Goal: Task Accomplishment & Management: Complete application form

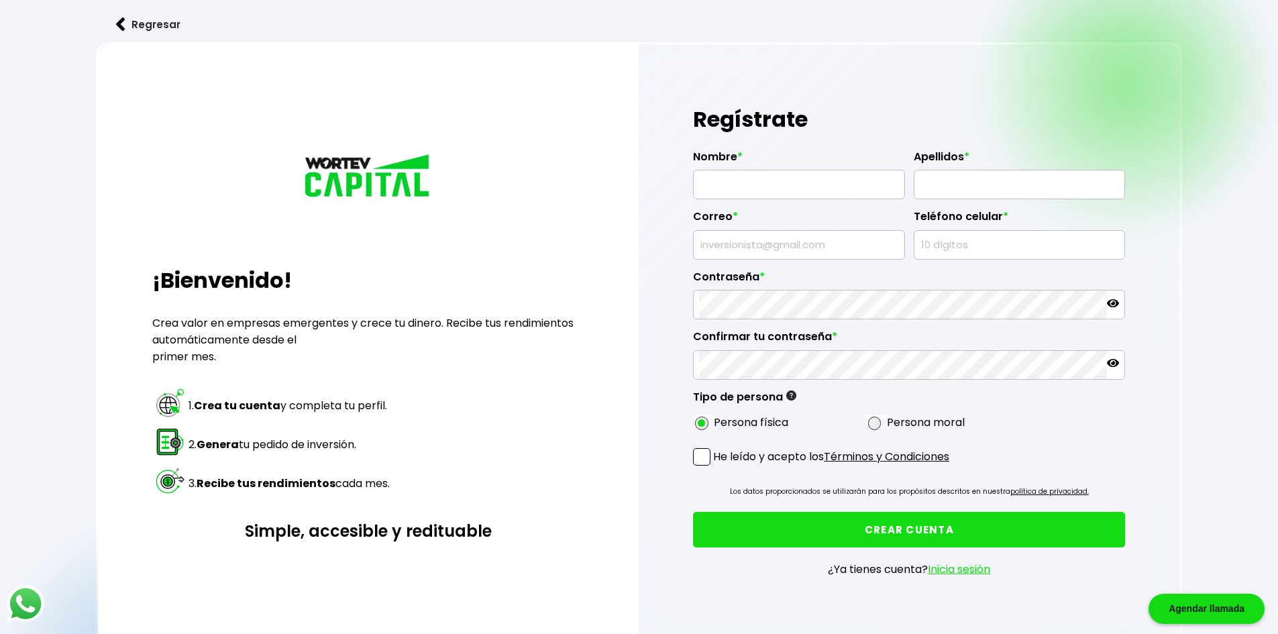
click at [514, 189] on input "text" at bounding box center [799, 184] width 200 height 28
type input "[PERSON_NAME]"
click at [514, 248] on input "text" at bounding box center [799, 245] width 200 height 28
type input "[EMAIL_ADDRESS][DOMAIN_NAME]"
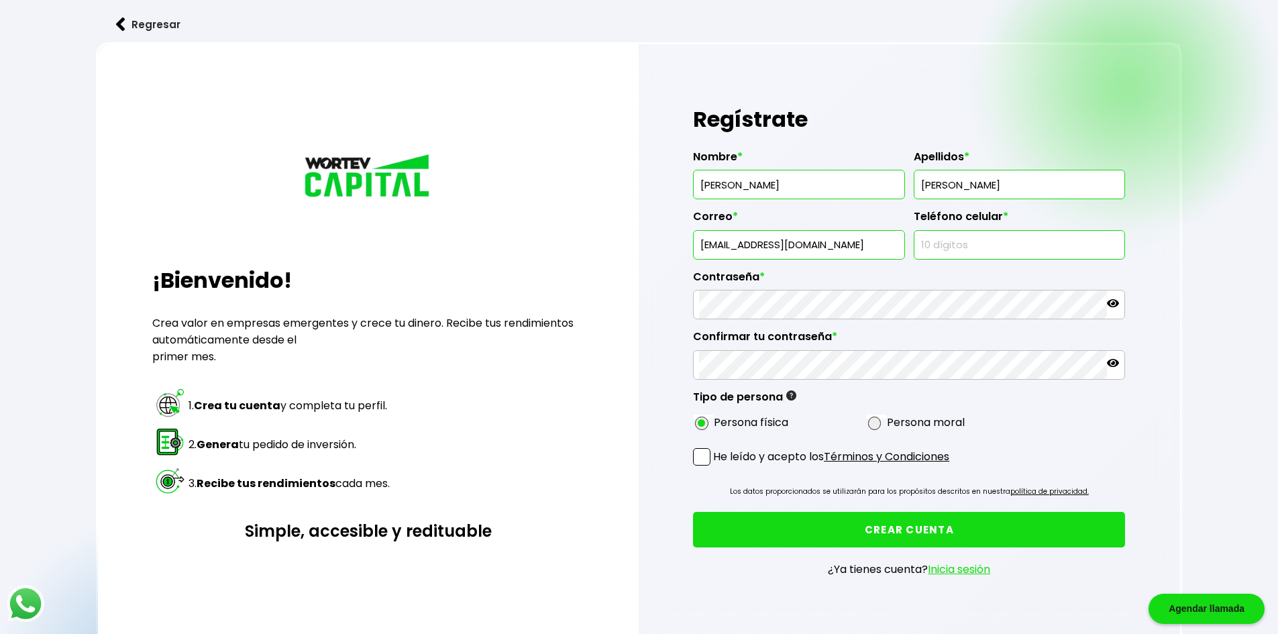
click at [514, 252] on input "text" at bounding box center [1020, 245] width 200 height 28
click at [514, 291] on div "Contraseña *" at bounding box center [909, 290] width 432 height 60
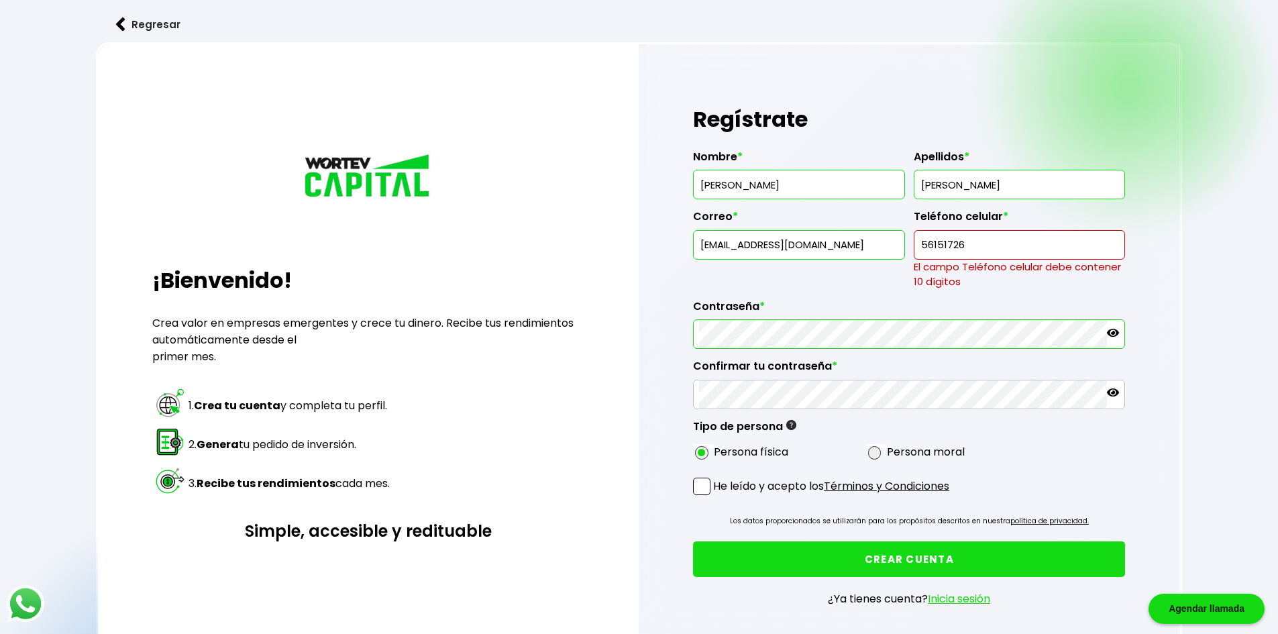
click at [514, 250] on input "56151726" at bounding box center [1020, 245] width 200 height 28
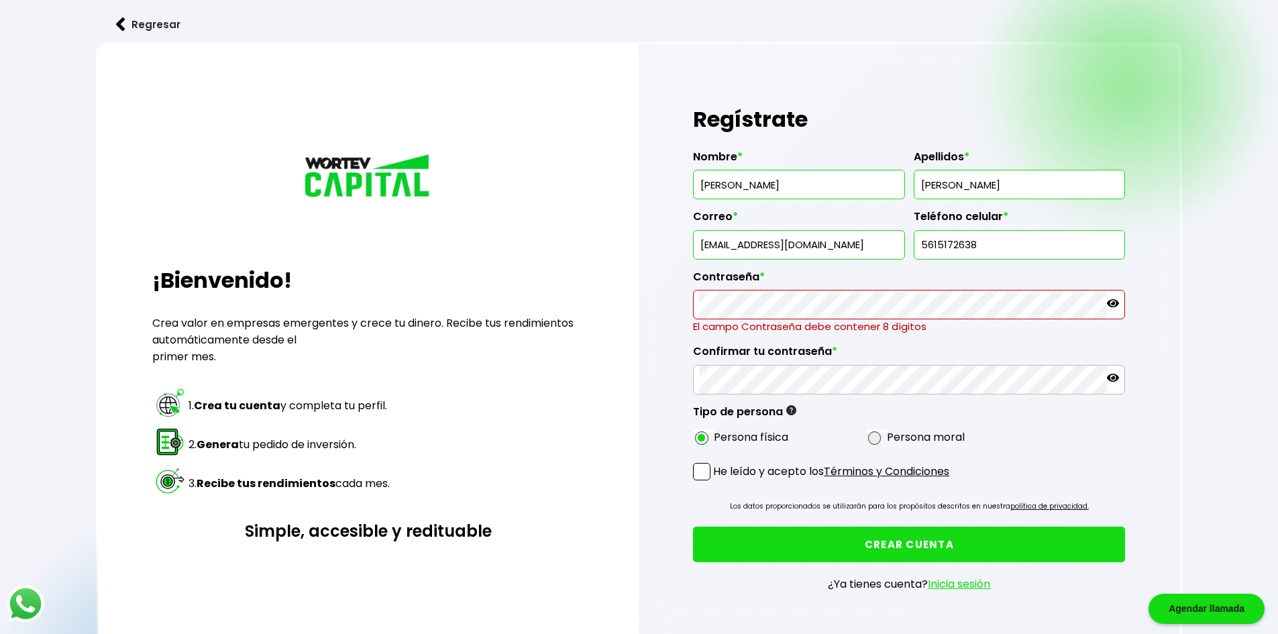
type input "5615172638"
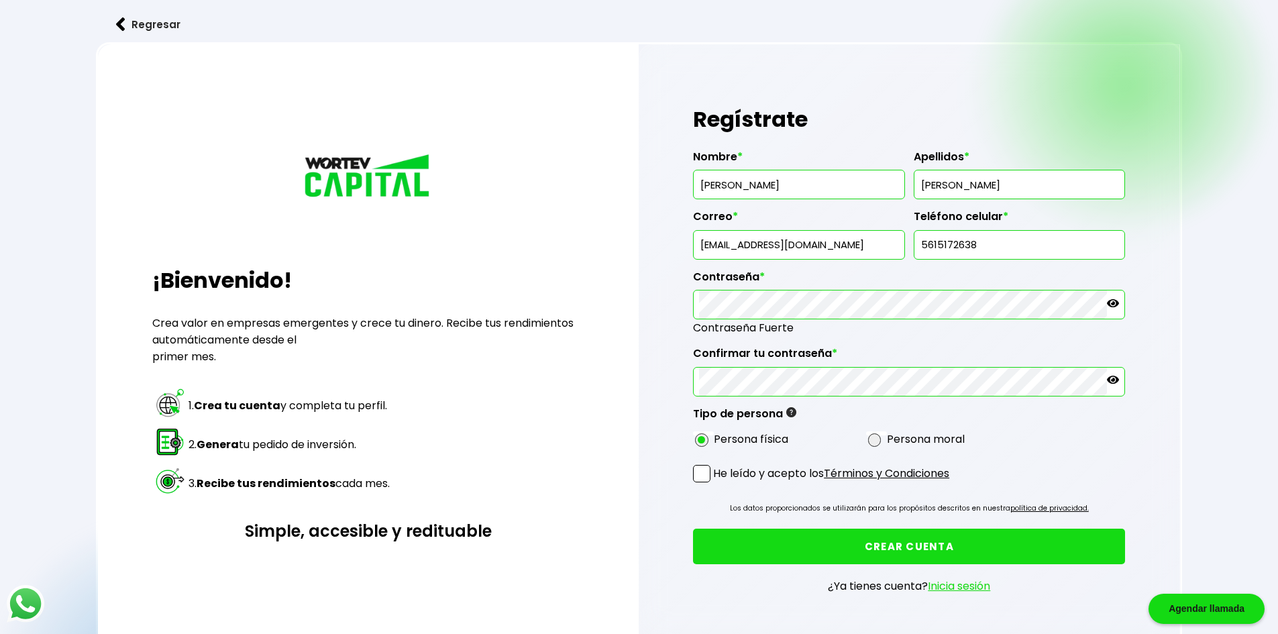
click at [514, 475] on span at bounding box center [701, 473] width 17 height 17
click at [514, 484] on input "He leído y acepto los Términos y Condiciones" at bounding box center [716, 484] width 0 height 0
click at [514, 551] on button "CREAR CUENTA" at bounding box center [909, 547] width 432 height 36
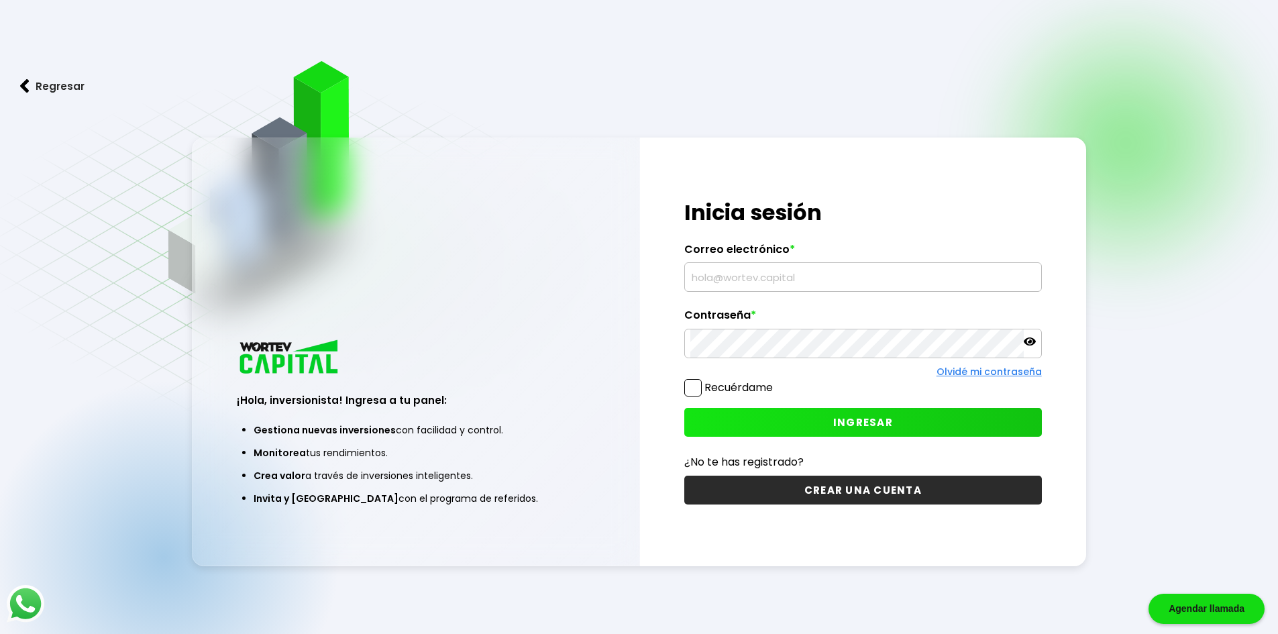
type input "[EMAIL_ADDRESS][DOMAIN_NAME]"
click at [752, 418] on button "INGRESAR" at bounding box center [863, 422] width 358 height 29
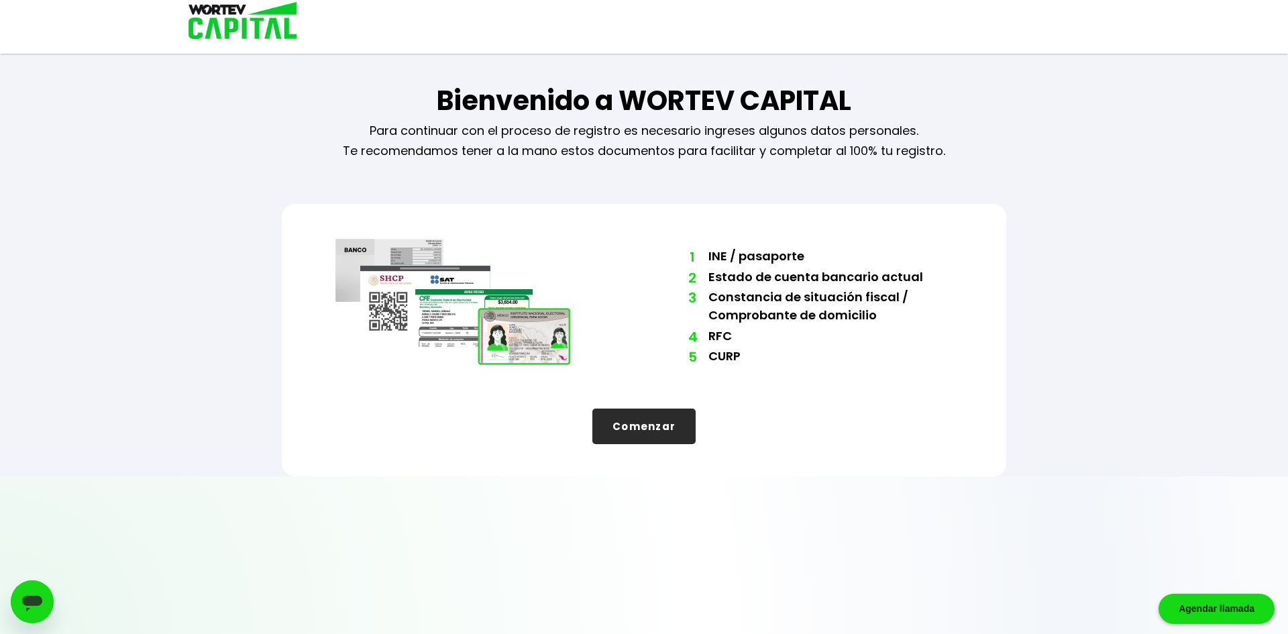
click at [671, 419] on button "Comenzar" at bounding box center [644, 427] width 103 height 36
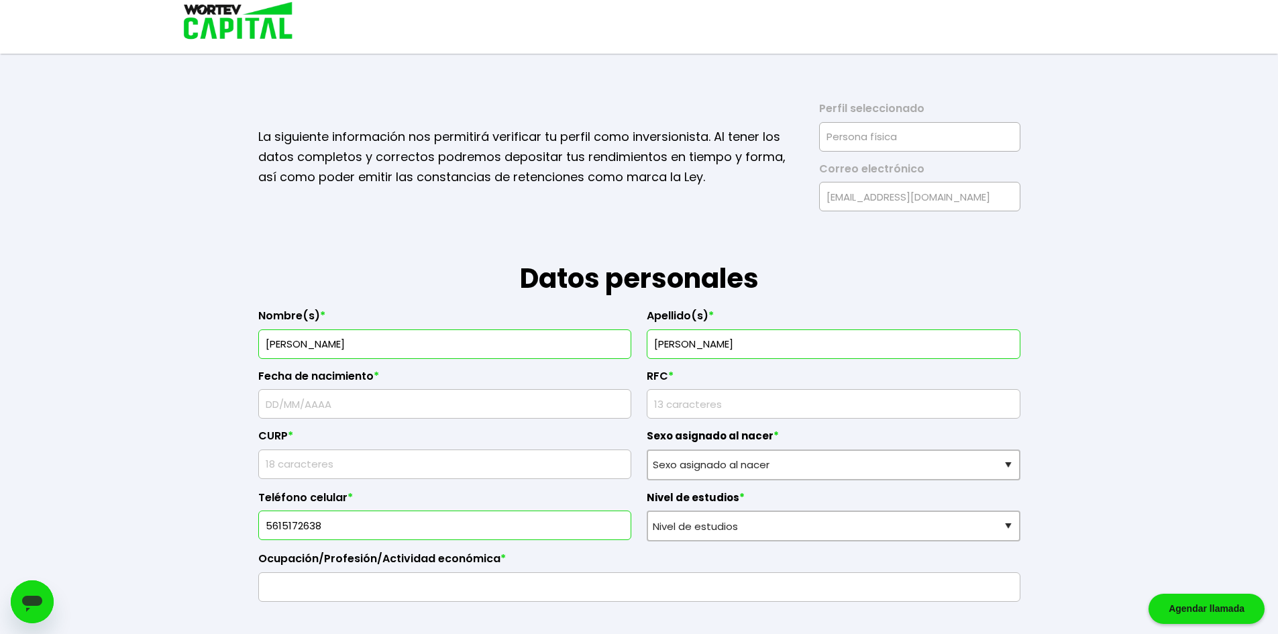
click at [513, 399] on input "text" at bounding box center [445, 404] width 362 height 28
type input "14/02/1998"
click at [460, 466] on input "text" at bounding box center [445, 464] width 362 height 28
click at [741, 409] on input "rfc" at bounding box center [834, 404] width 362 height 28
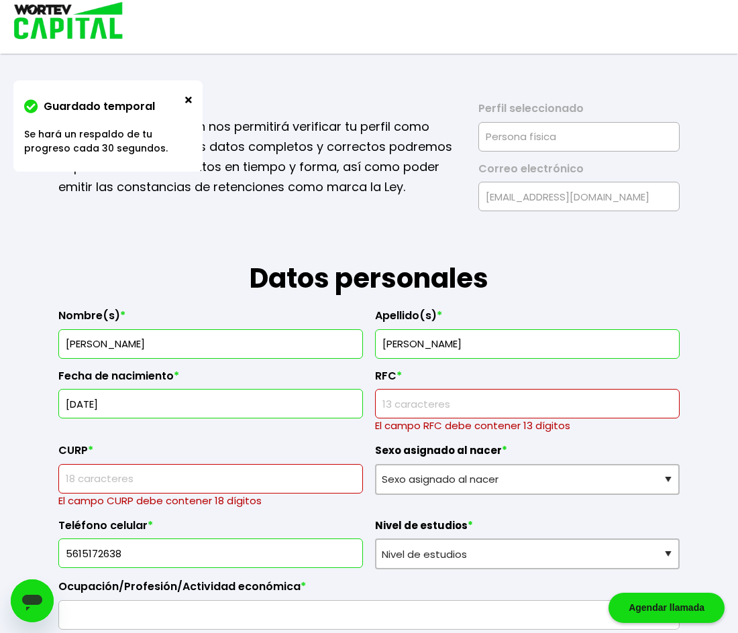
click at [132, 262] on h1 "Datos personales" at bounding box center [368, 254] width 621 height 87
click at [482, 397] on input "rfc" at bounding box center [527, 404] width 293 height 28
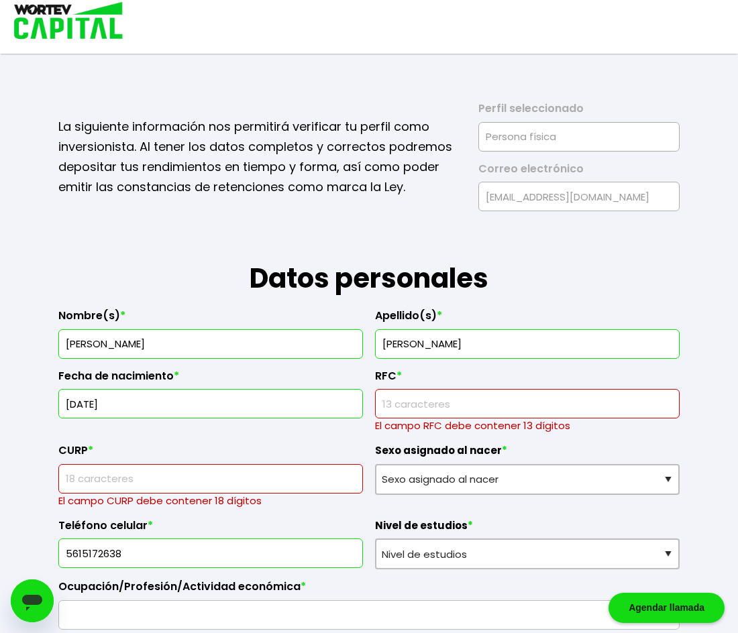
paste input "RESJ980214SU7"
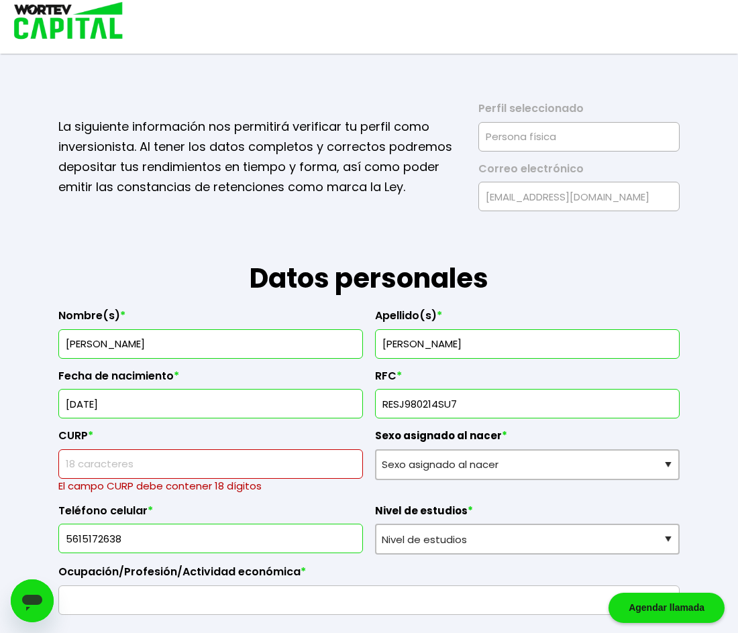
type input "RESJ980214SU7"
click at [81, 469] on input "text" at bounding box center [210, 464] width 293 height 28
paste input "RESJ980214MMCYNS05"
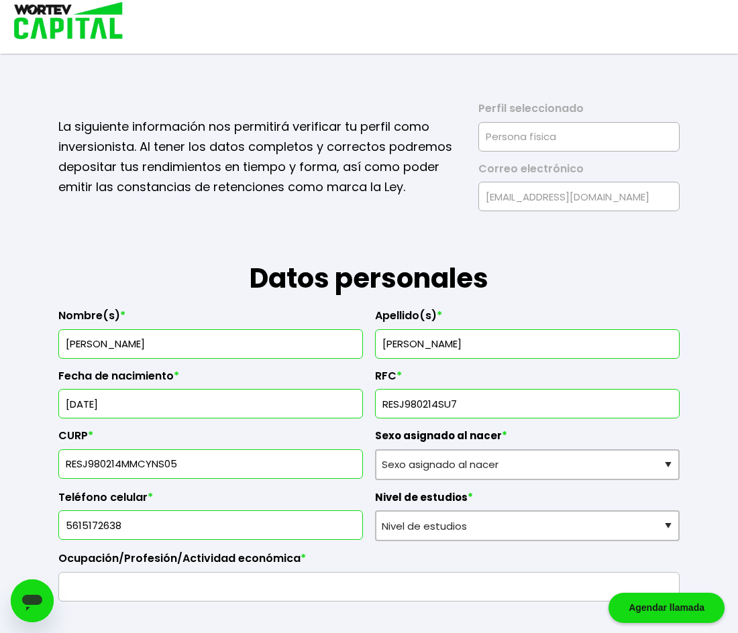
type input "RESJ980214MMCYNS05"
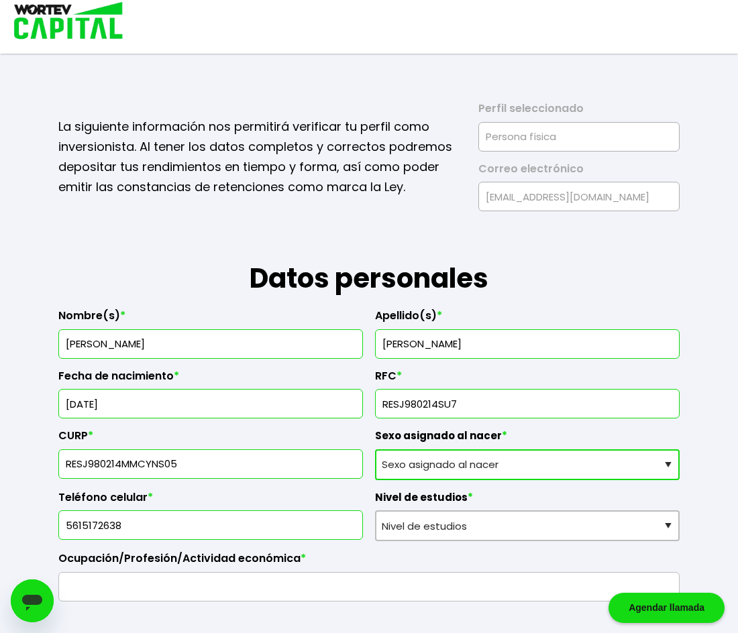
click at [476, 459] on select "Sexo asignado al nacer Hombre Mujer Prefiero no contestar" at bounding box center [527, 465] width 305 height 31
select select "Mujer"
click at [375, 450] on select "Sexo asignado al nacer Hombre Mujer Prefiero no contestar" at bounding box center [527, 465] width 305 height 31
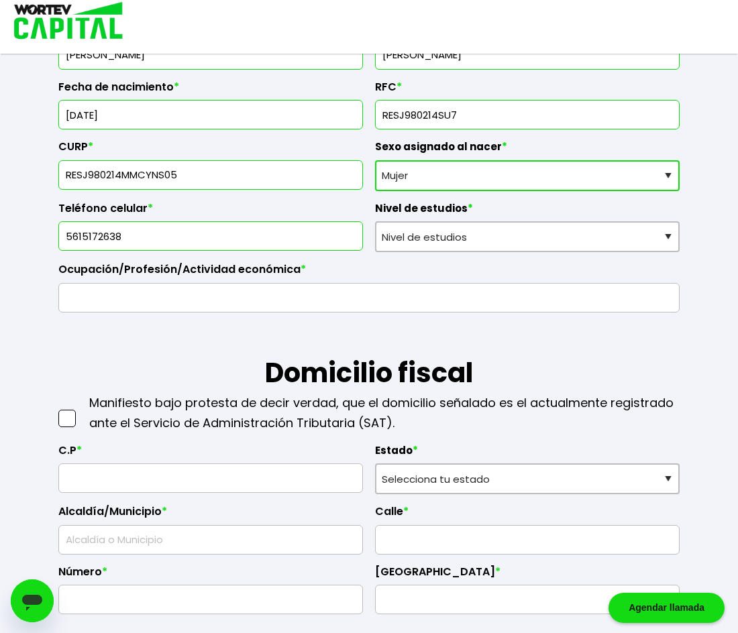
scroll to position [307, 0]
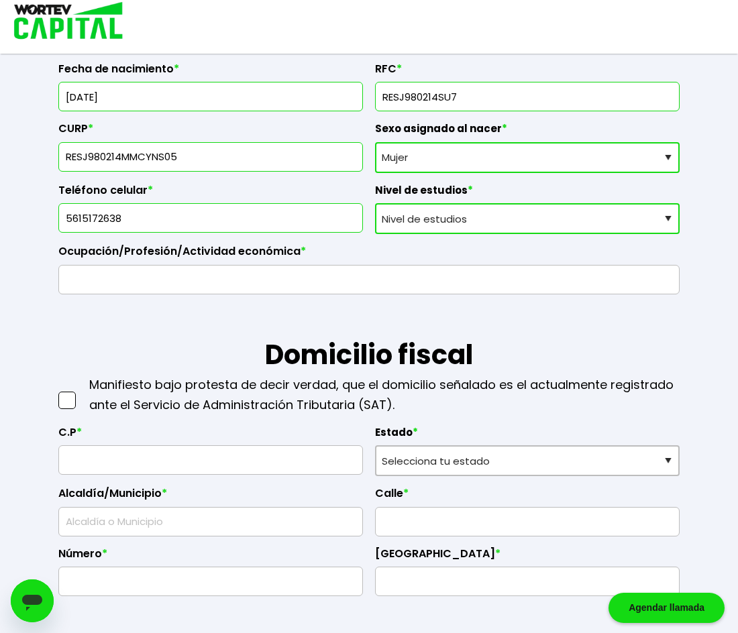
click at [646, 216] on select "Nivel de estudios Primaria Secundaria Bachillerato Licenciatura Posgrado" at bounding box center [527, 218] width 305 height 31
select select "Licenciatura"
click at [375, 203] on select "Nivel de estudios Primaria Secundaria Bachillerato Licenciatura Posgrado" at bounding box center [527, 218] width 305 height 31
click at [512, 280] on input "text" at bounding box center [368, 280] width 609 height 28
type input "Radiologa"
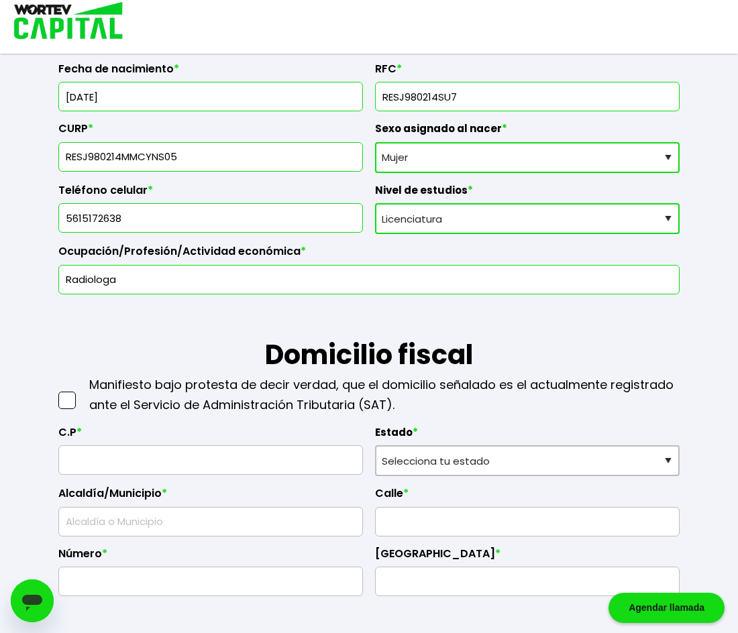
click at [166, 319] on h1 "Domicilio fiscal" at bounding box center [368, 335] width 621 height 81
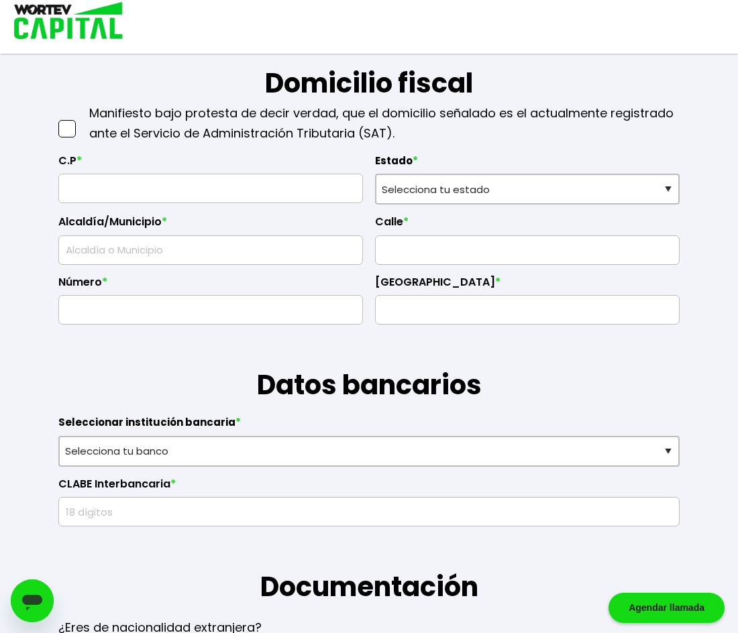
scroll to position [589, 0]
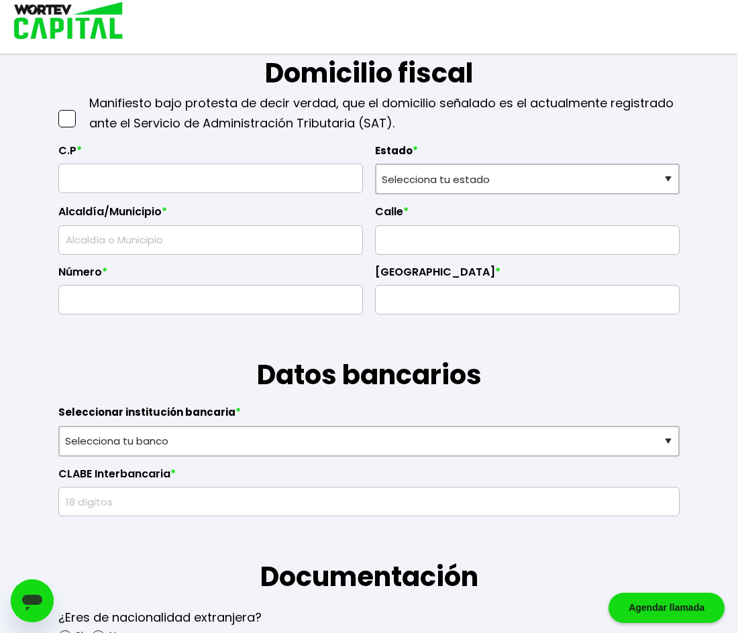
click at [66, 123] on span at bounding box center [66, 118] width 17 height 17
click at [81, 112] on input "checkbox" at bounding box center [81, 112] width 0 height 0
click at [112, 175] on input "text" at bounding box center [210, 178] width 293 height 28
type input "09310"
select select "DF"
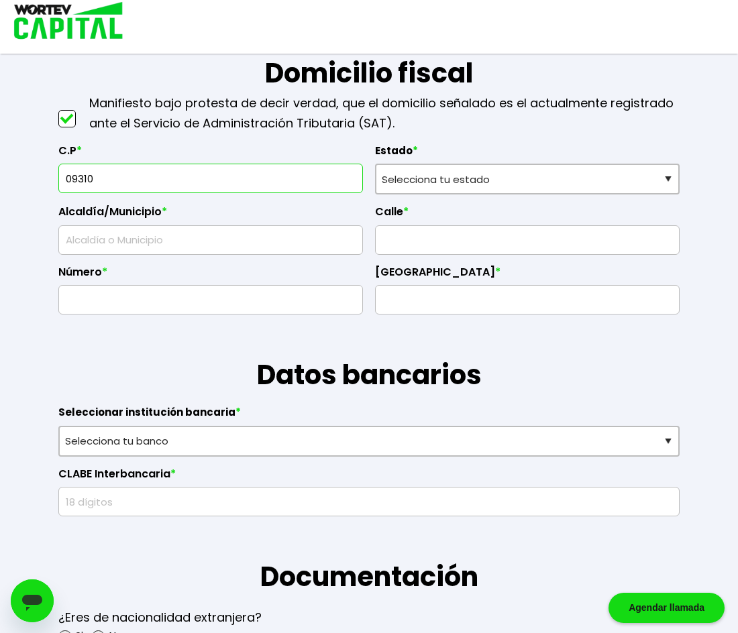
type input "Iztapalapa"
type input "Leyes de Reforma 1a Sección"
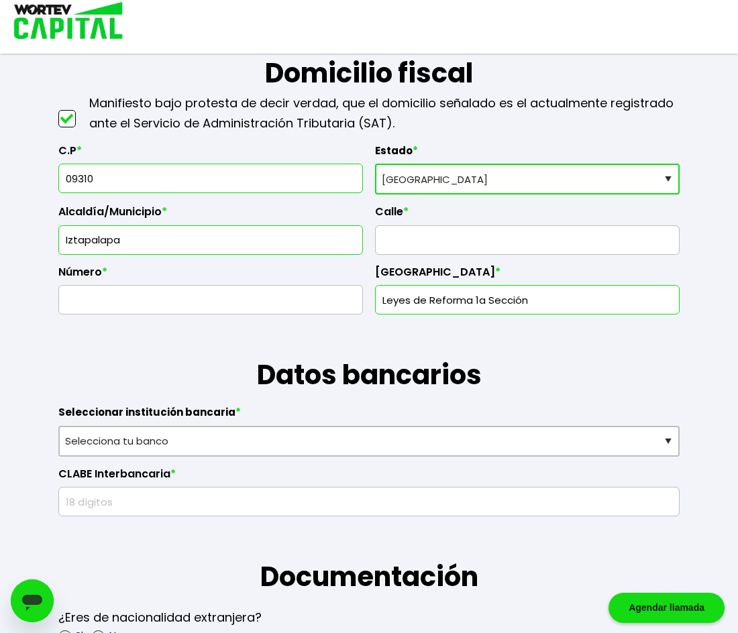
type input "09310"
click at [423, 244] on input "text" at bounding box center [527, 240] width 293 height 28
click at [179, 315] on h1 "Datos bancarios" at bounding box center [368, 355] width 621 height 81
click at [456, 239] on input "25 de sept" at bounding box center [527, 240] width 293 height 28
type input "25 de septiembre 1873"
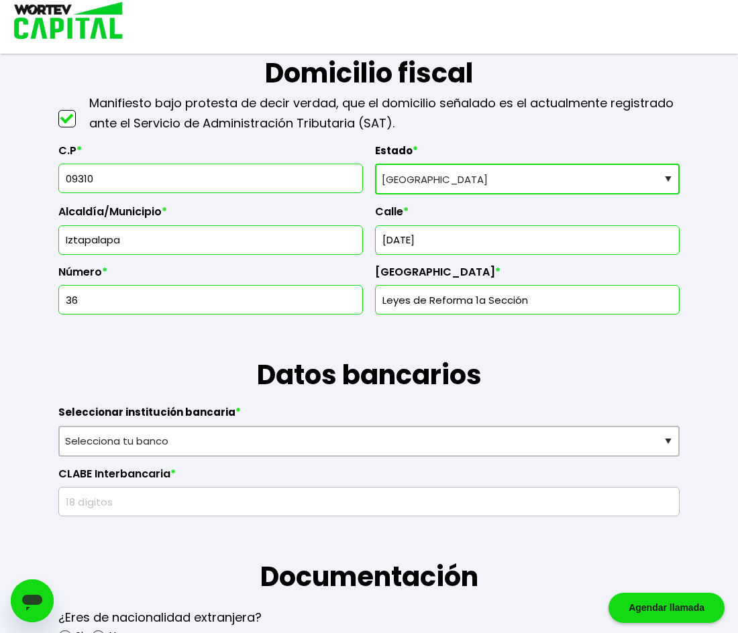
type input "36"
click at [468, 308] on input "Leyes de Reforma 1a Sección" at bounding box center [527, 300] width 293 height 28
click at [633, 295] on input "Leyes de Reforma 1a Sección" at bounding box center [527, 300] width 293 height 28
click at [480, 301] on input "Leyes de Reforma 1a Sección" at bounding box center [527, 300] width 293 height 28
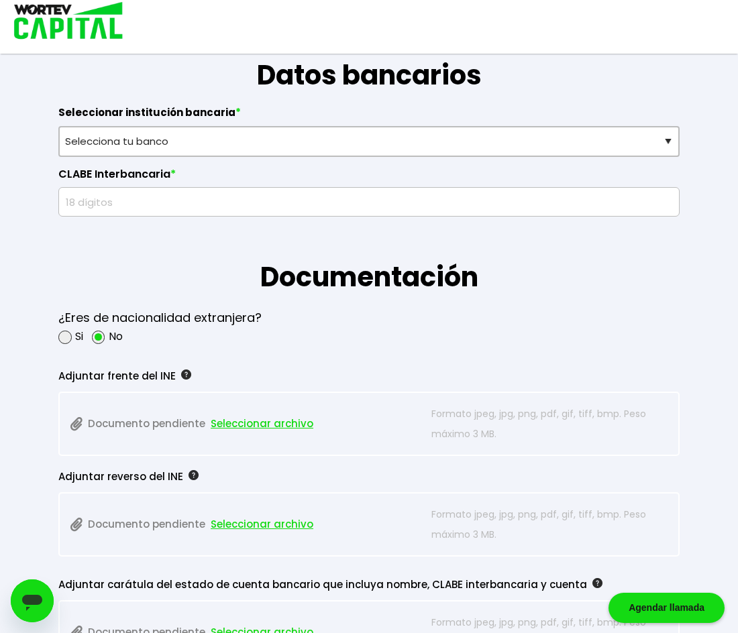
scroll to position [892, 0]
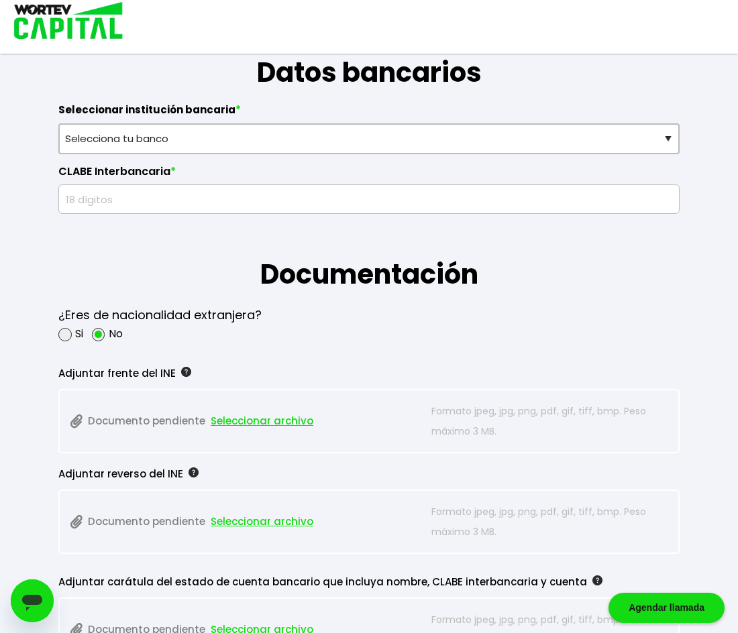
type input "Leyes de Reforma 3a Sección"
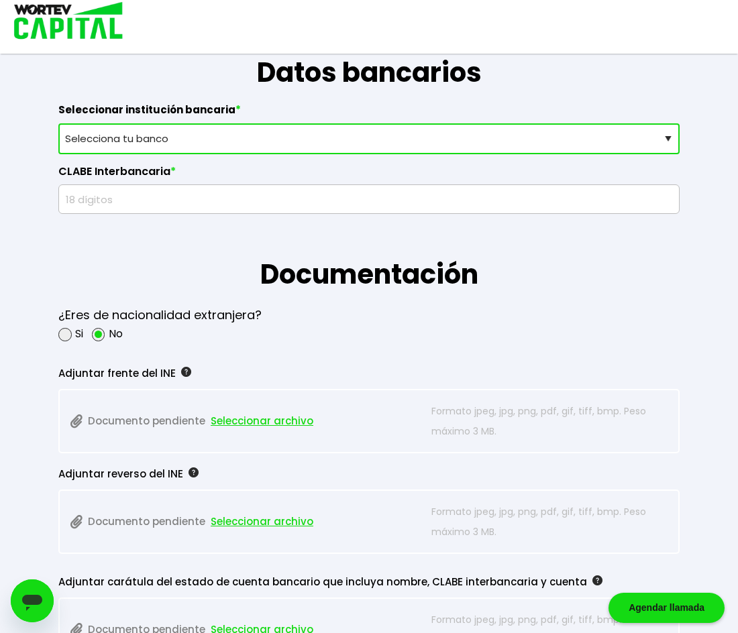
click at [617, 150] on select "Selecciona tu banco ABC Capital Actinver Afirme Albo ASP Banamex Banbajio Banco…" at bounding box center [368, 138] width 621 height 31
select select "Nu Bank"
click at [58, 123] on select "Selecciona tu banco ABC Capital Actinver Afirme Albo ASP Banamex Banbajio Banco…" at bounding box center [368, 138] width 621 height 31
click at [417, 211] on input "text" at bounding box center [368, 199] width 609 height 28
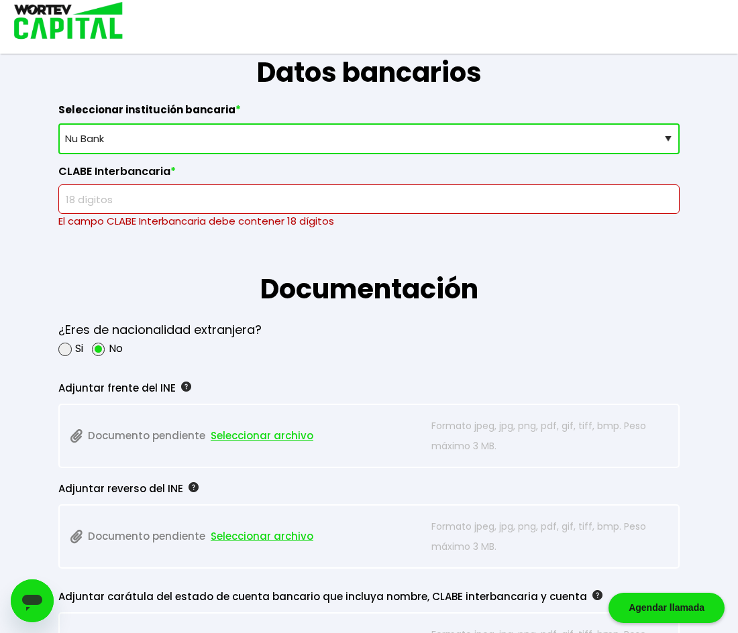
click at [283, 202] on input "text" at bounding box center [368, 199] width 609 height 28
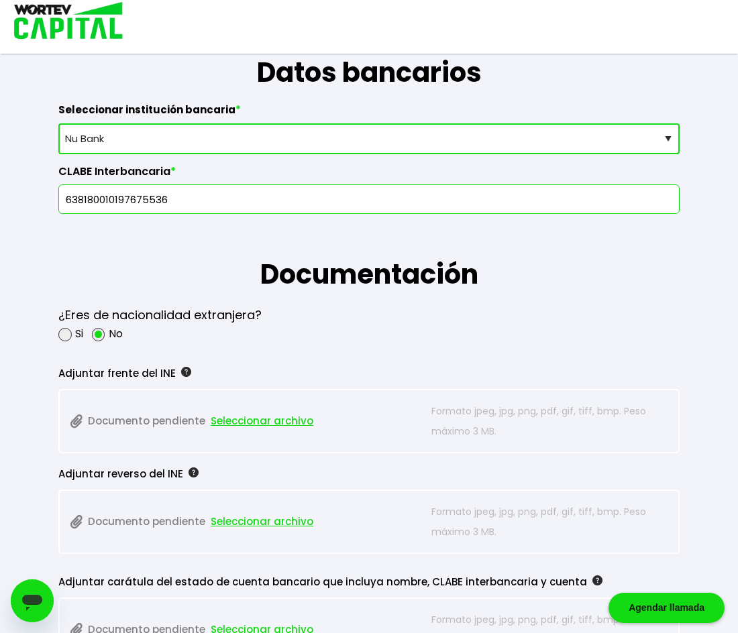
type input "638180010197675536"
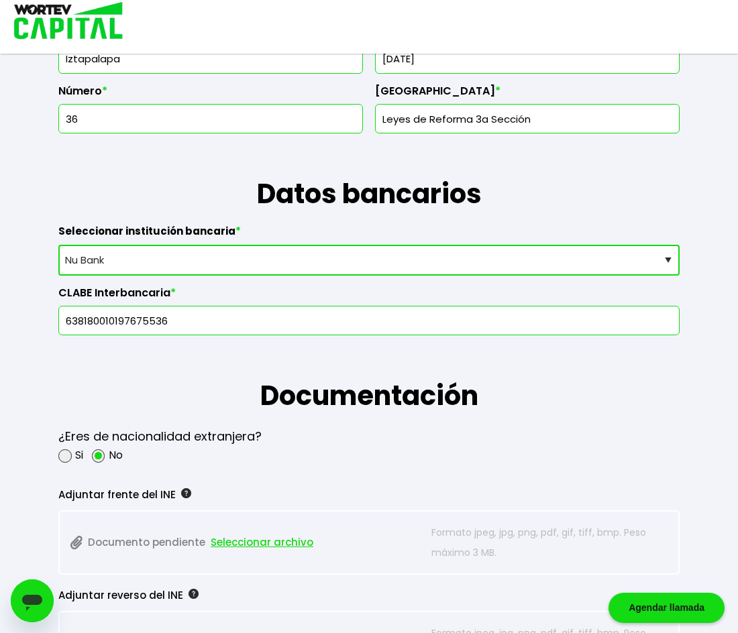
scroll to position [750, 0]
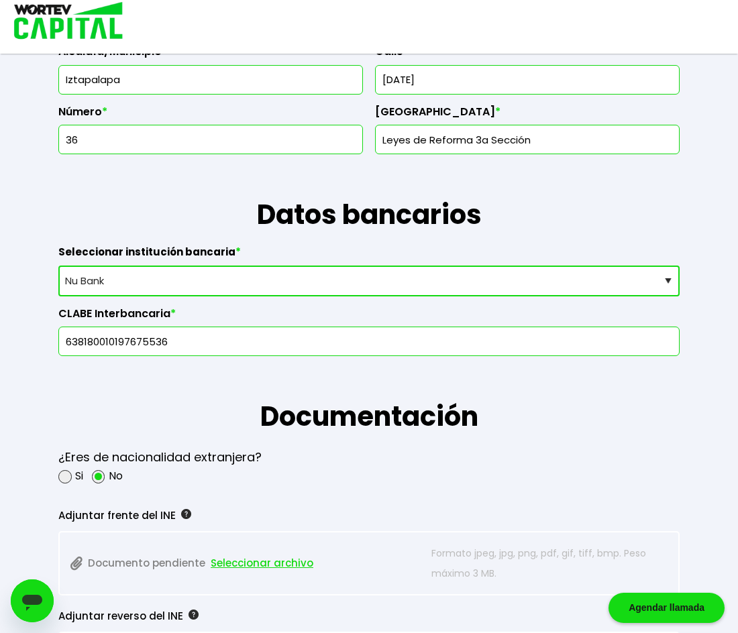
click at [590, 285] on select "Selecciona tu banco ABC Capital Actinver Afirme Albo ASP Banamex Banbajio Banco…" at bounding box center [368, 281] width 621 height 31
select select "BBVA Bancomer"
click at [58, 266] on select "Selecciona tu banco ABC Capital Actinver Afirme Albo ASP Banamex Banbajio Banco…" at bounding box center [368, 281] width 621 height 31
click at [530, 338] on input "text" at bounding box center [368, 341] width 609 height 28
click at [204, 342] on input "0121800150" at bounding box center [368, 341] width 609 height 28
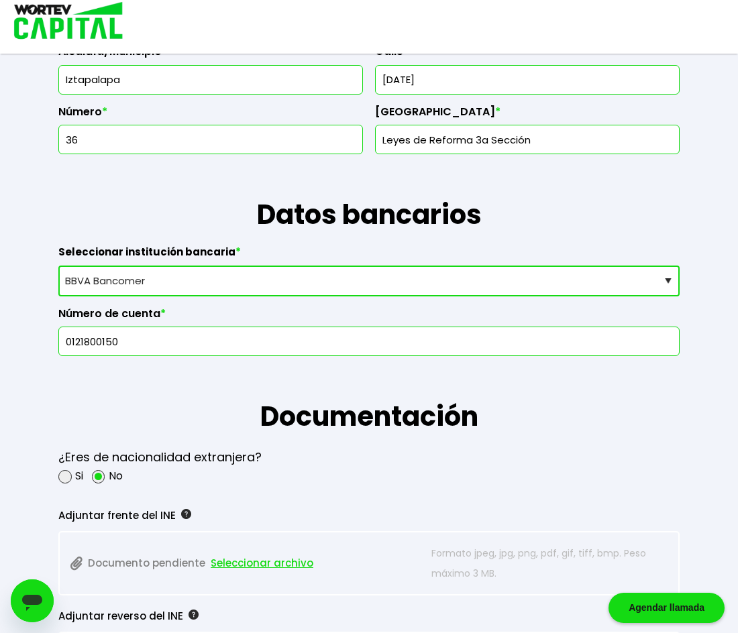
click at [204, 342] on input "0121800150" at bounding box center [368, 341] width 609 height 28
type input "1500607492"
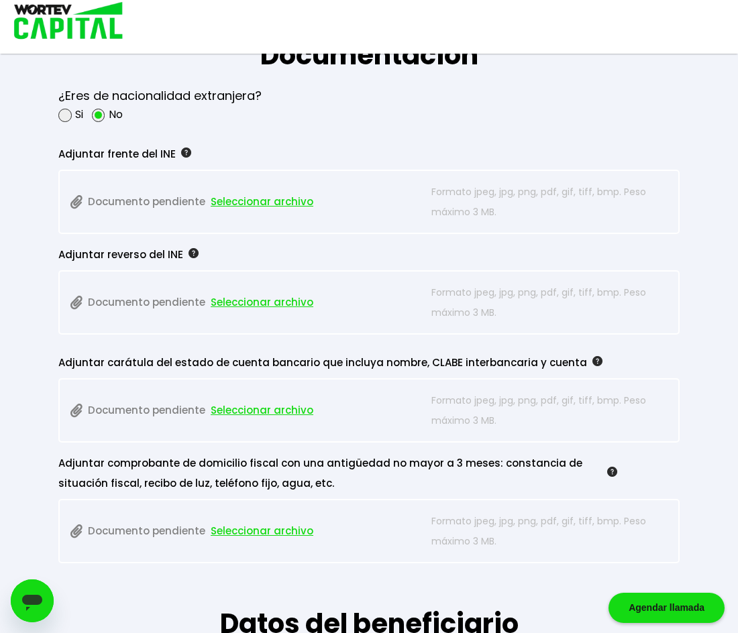
scroll to position [1117, 0]
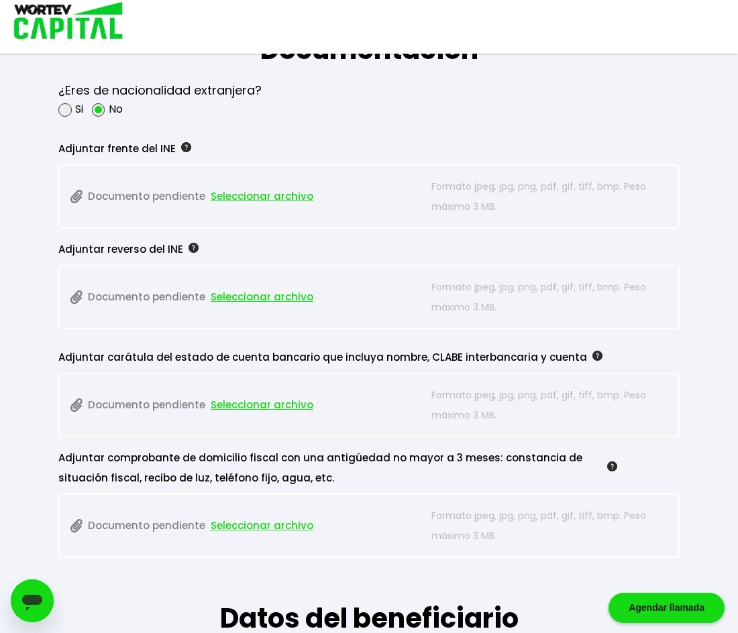
click at [249, 160] on div "Adjuntar frente del INE Documento pendiente Seleccionar archivo Formato jpeg, j…" at bounding box center [368, 184] width 621 height 90
click at [248, 202] on span "Seleccionar archivo" at bounding box center [262, 197] width 103 height 20
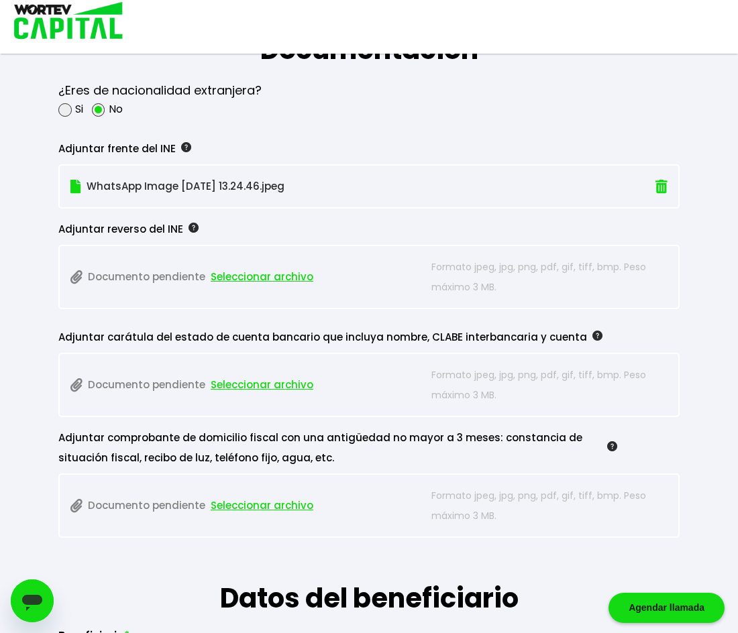
click at [272, 274] on span "Seleccionar archivo" at bounding box center [262, 277] width 103 height 20
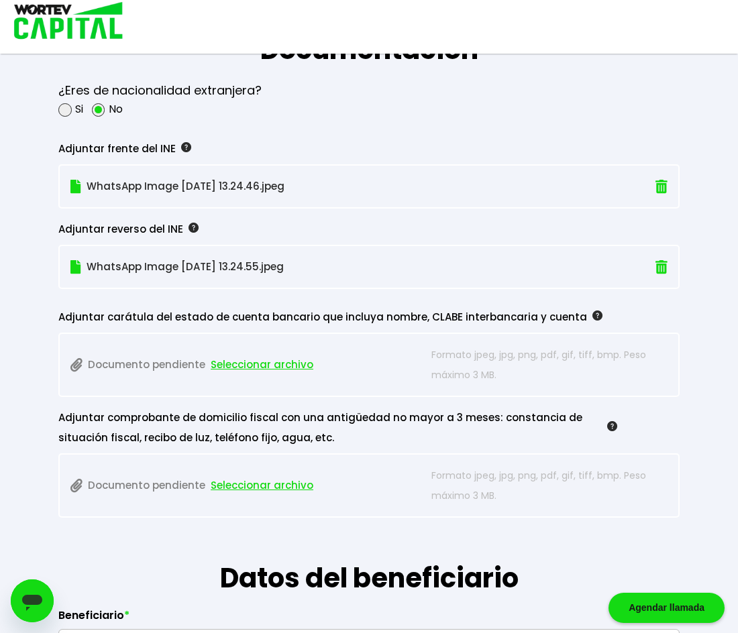
click at [246, 362] on span "Seleccionar archivo" at bounding box center [262, 365] width 103 height 20
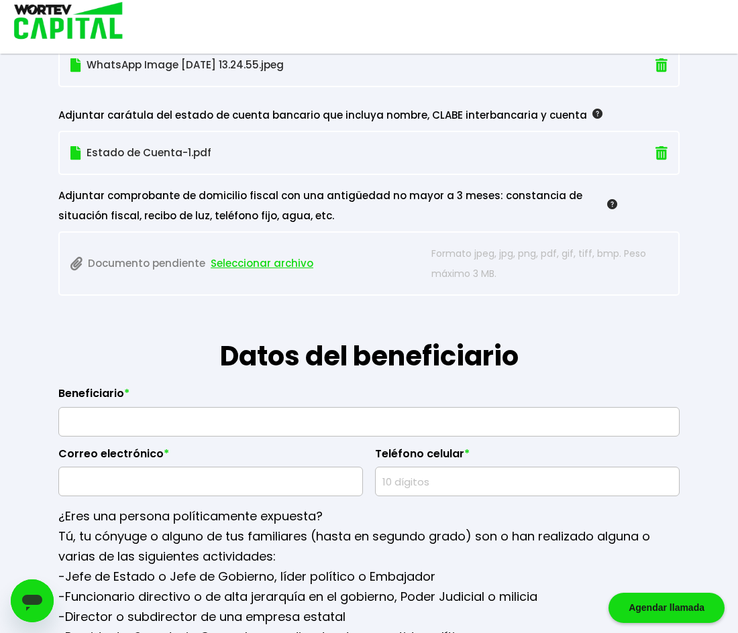
scroll to position [1321, 0]
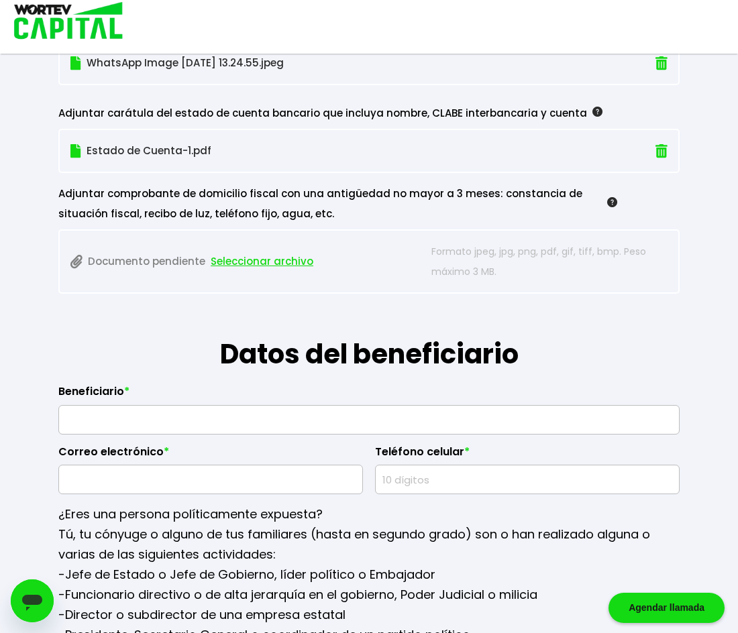
click at [266, 266] on span "Seleccionar archivo" at bounding box center [262, 262] width 103 height 20
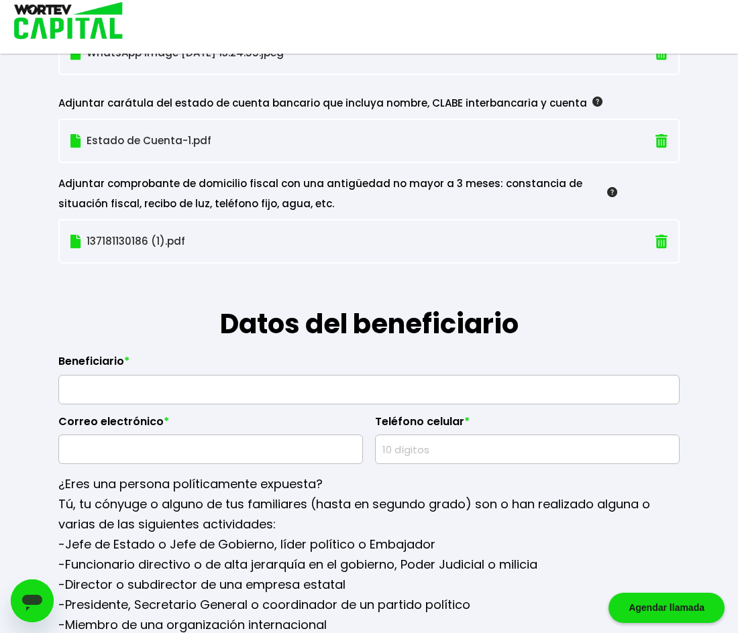
scroll to position [1428, 0]
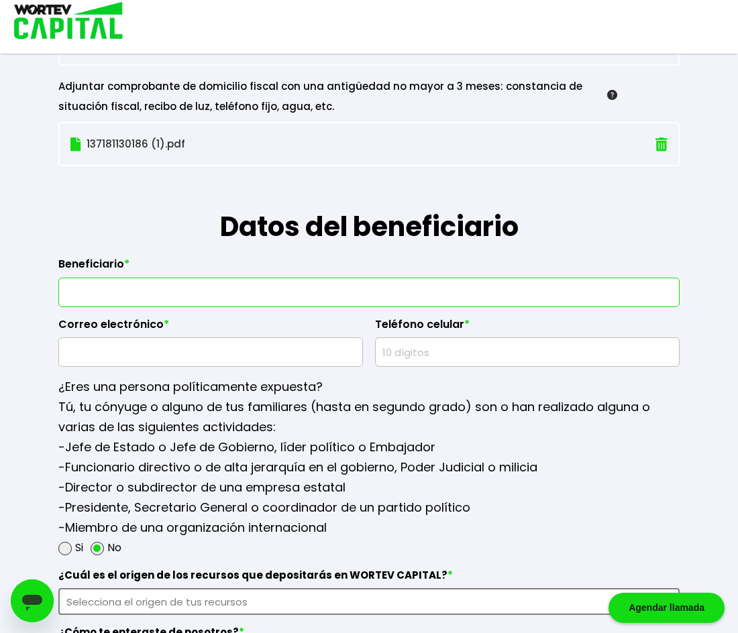
click at [592, 296] on input "text" at bounding box center [368, 292] width 609 height 28
type input "Alejandra Reynoso Sanchez"
click at [294, 361] on input "text" at bounding box center [210, 352] width 293 height 28
click at [256, 355] on input "text" at bounding box center [210, 352] width 293 height 28
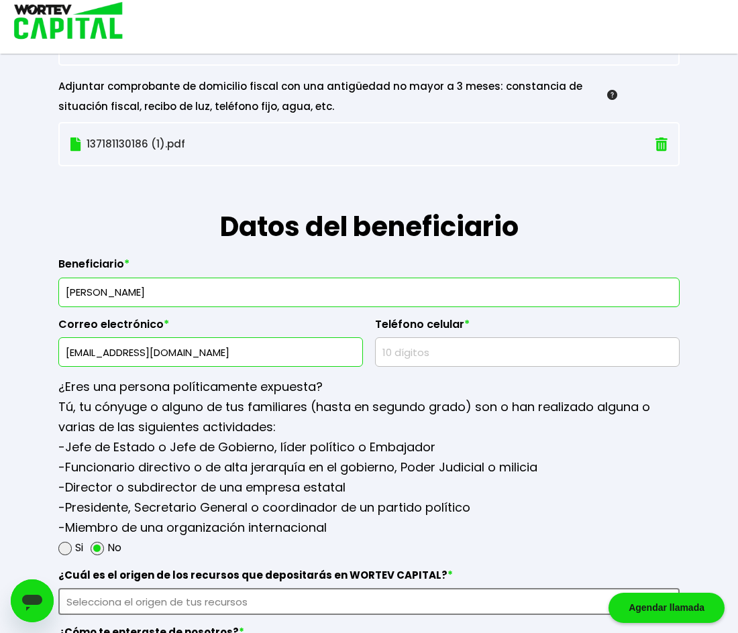
type input "ale-95-kars@hotmail.com"
click at [419, 355] on input "text" at bounding box center [527, 352] width 293 height 28
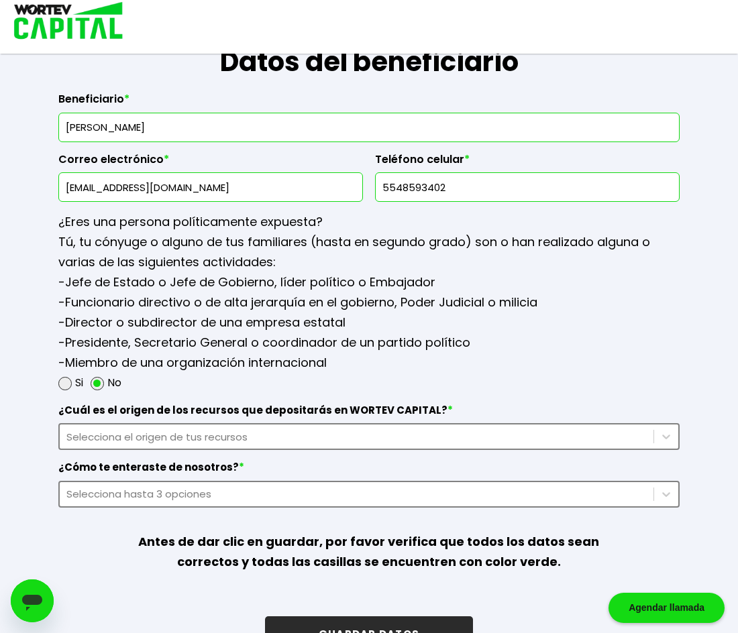
scroll to position [1633, 0]
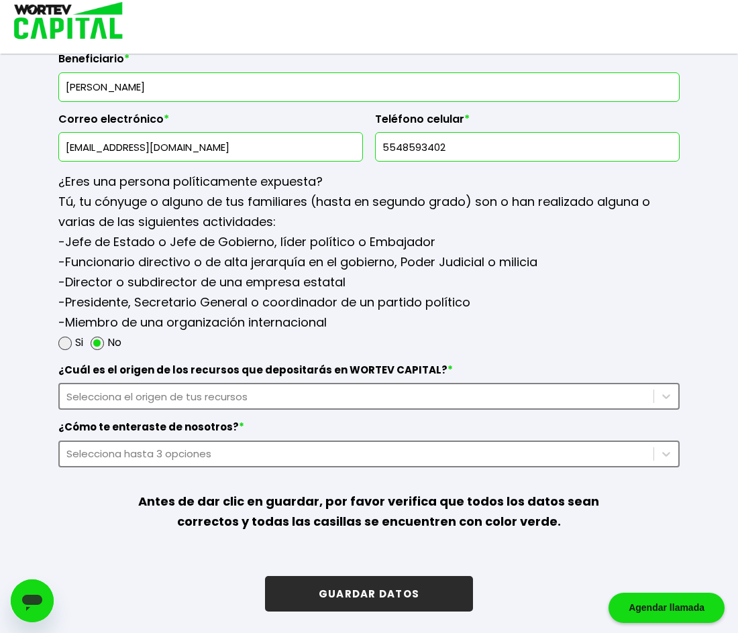
type input "5548593402"
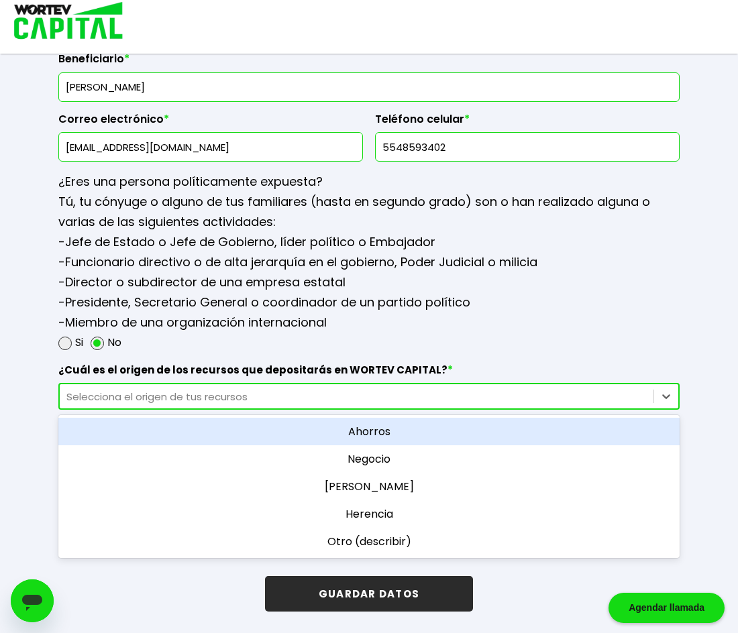
drag, startPoint x: 410, startPoint y: 384, endPoint x: 409, endPoint y: 391, distance: 6.8
click at [409, 388] on div "Selecciona el origen de tus recursos" at bounding box center [368, 396] width 621 height 27
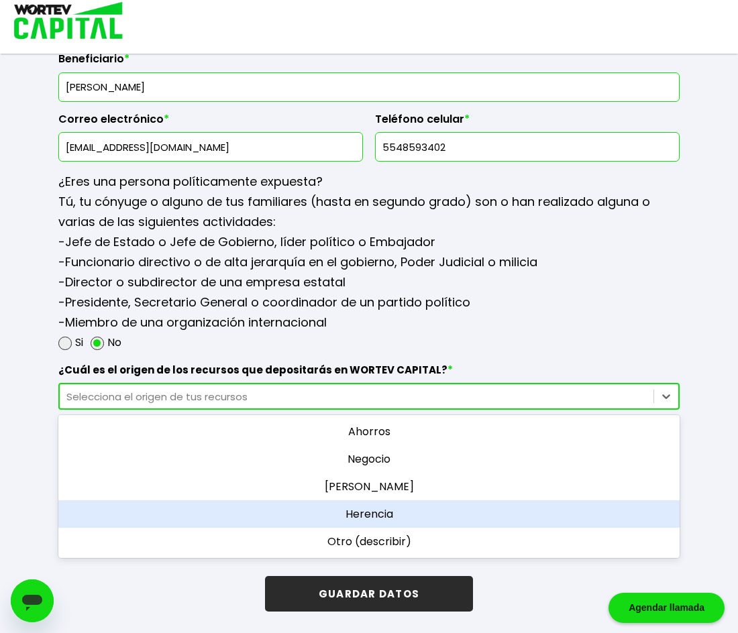
click at [425, 519] on div "Herencia" at bounding box center [368, 515] width 621 height 28
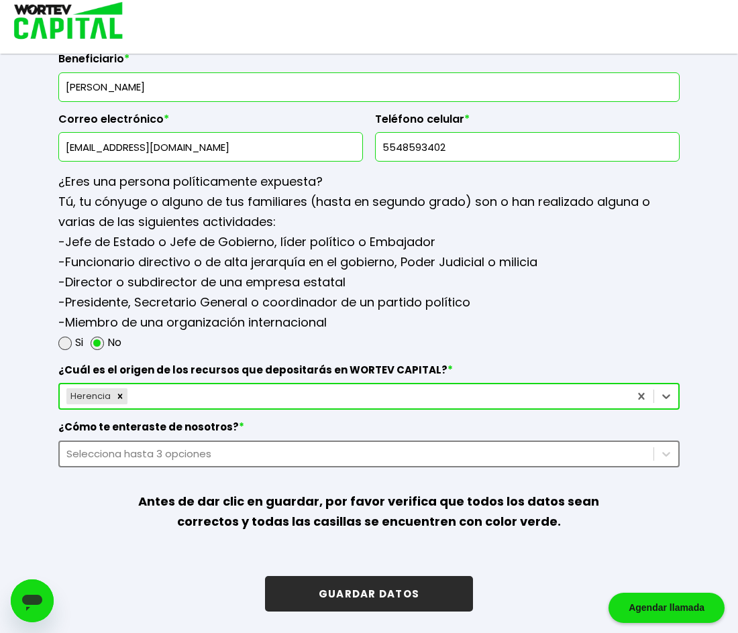
click at [509, 448] on div "Selecciona hasta 3 opciones" at bounding box center [356, 453] width 580 height 15
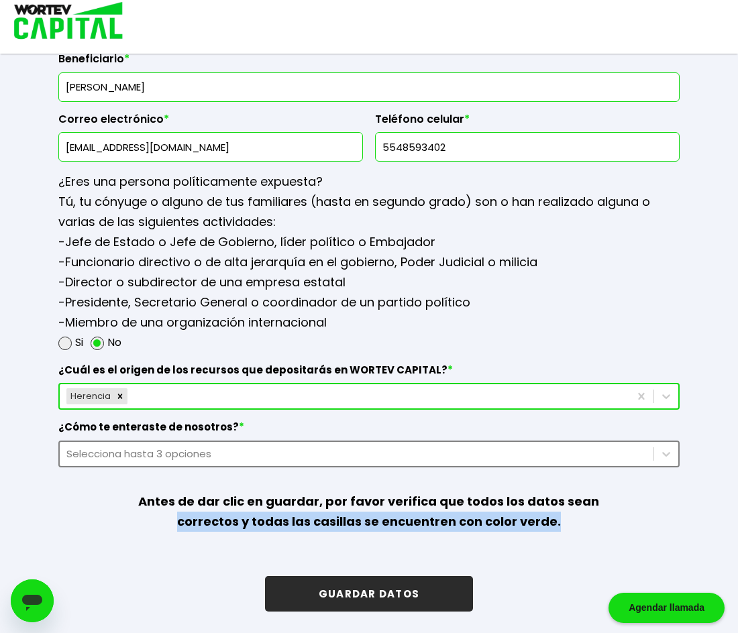
drag, startPoint x: 737, startPoint y: 481, endPoint x: 746, endPoint y: 525, distance: 44.6
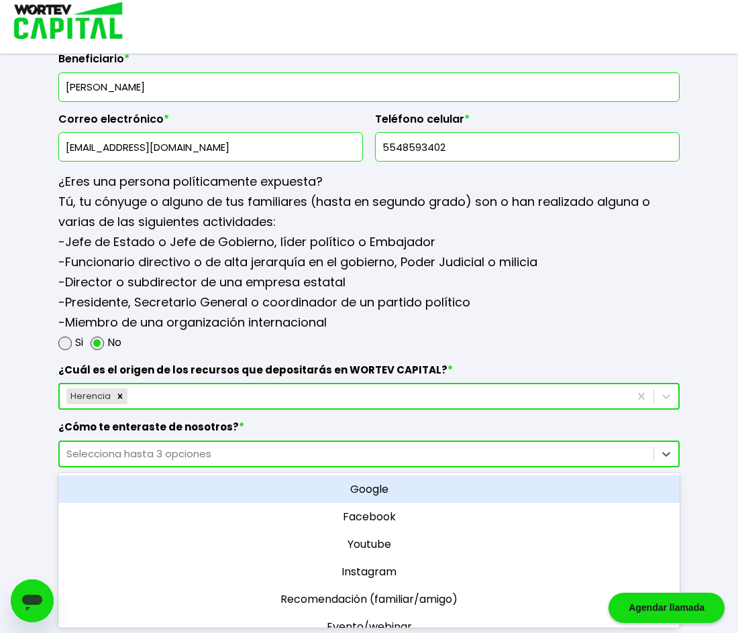
click at [588, 458] on div "Selecciona hasta 3 opciones" at bounding box center [356, 453] width 580 height 15
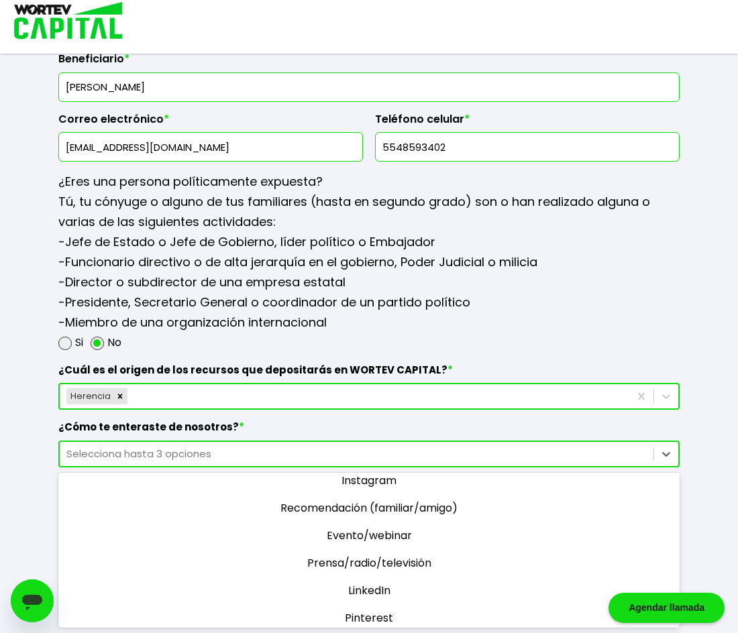
scroll to position [105, 0]
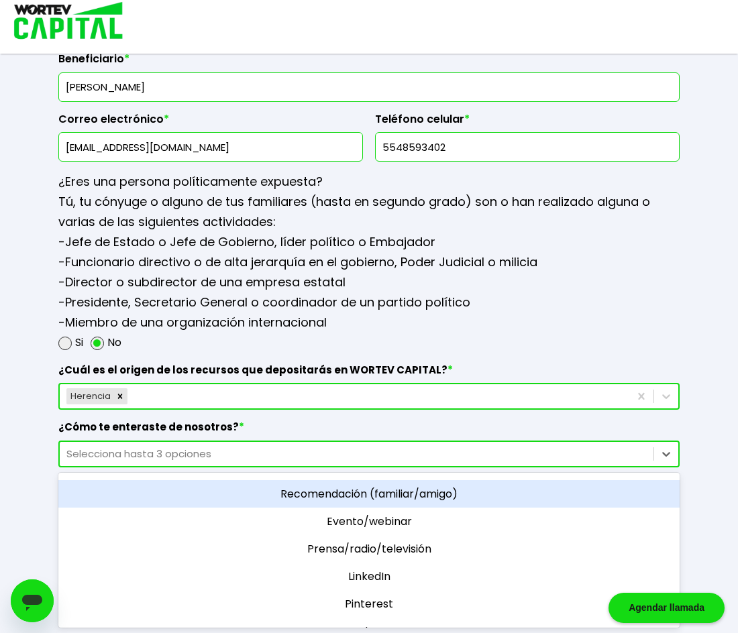
click at [470, 493] on div "Recomendación (familiar/amigo)" at bounding box center [368, 494] width 621 height 28
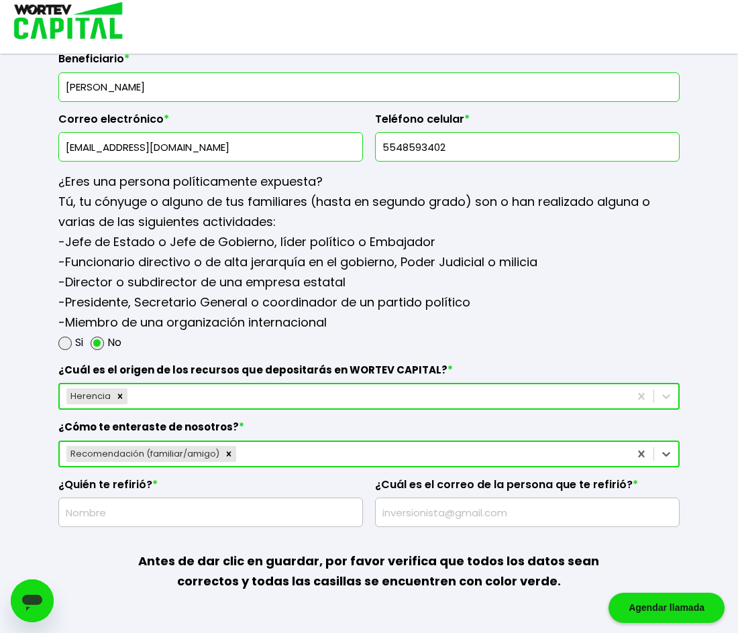
scroll to position [1693, 0]
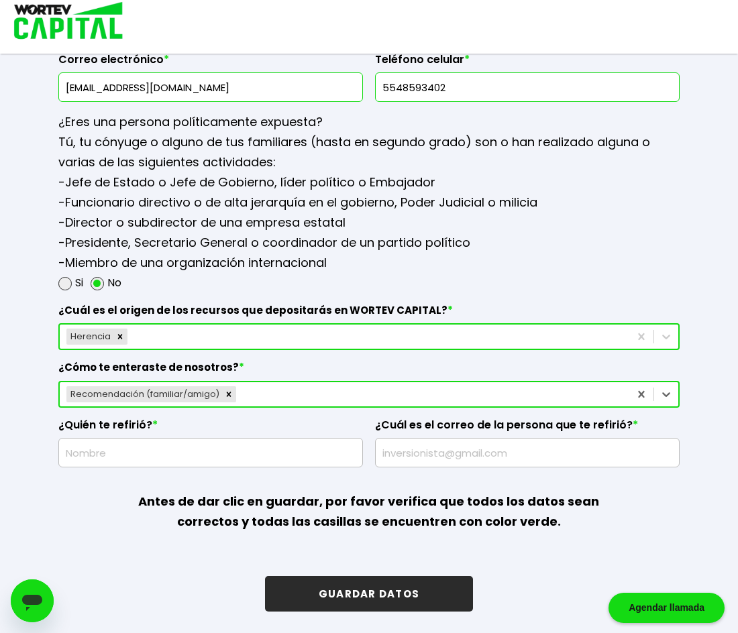
click at [291, 460] on input "text" at bounding box center [210, 453] width 293 height 28
type input "Alfredo Reynoso Cortes"
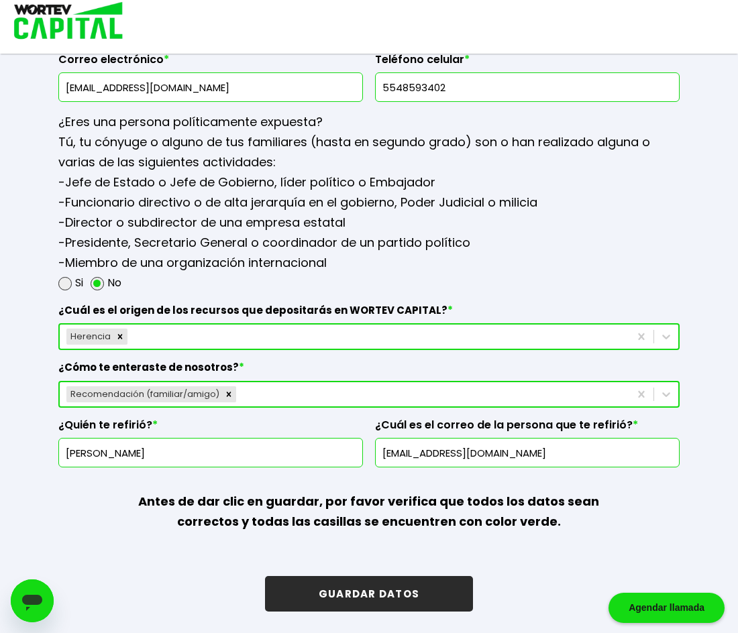
type input "alfredoreynoso64@gmail.com"
click at [424, 589] on button "GUARDAR DATOS" at bounding box center [369, 594] width 208 height 36
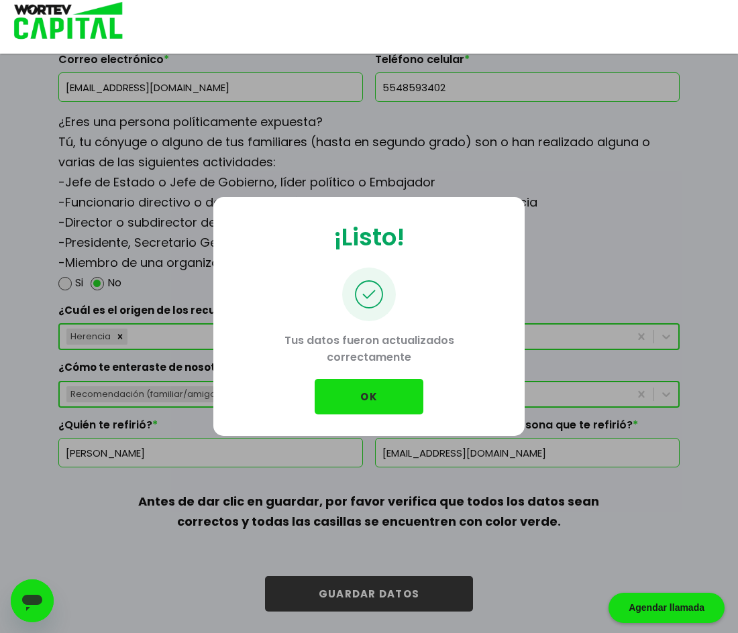
click at [380, 398] on button "OK" at bounding box center [369, 397] width 109 height 36
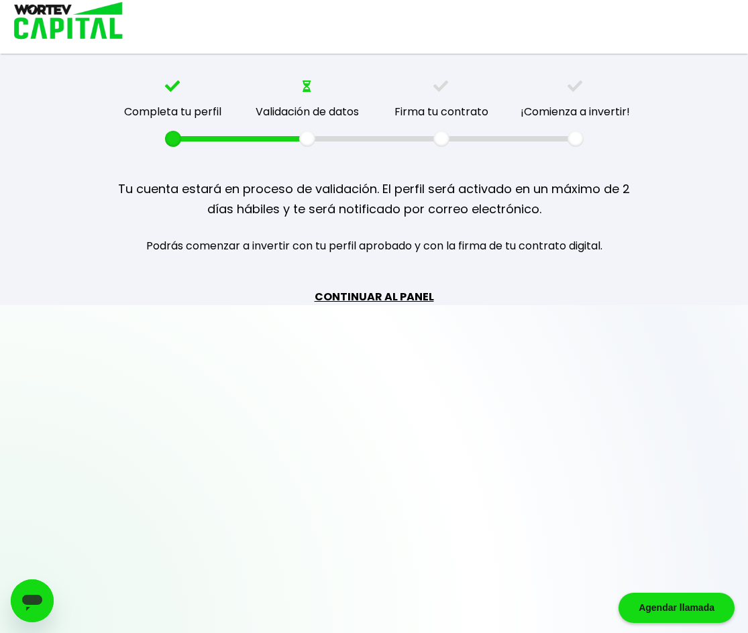
click at [405, 295] on link "CONTINUAR AL PANEL" at bounding box center [374, 297] width 119 height 17
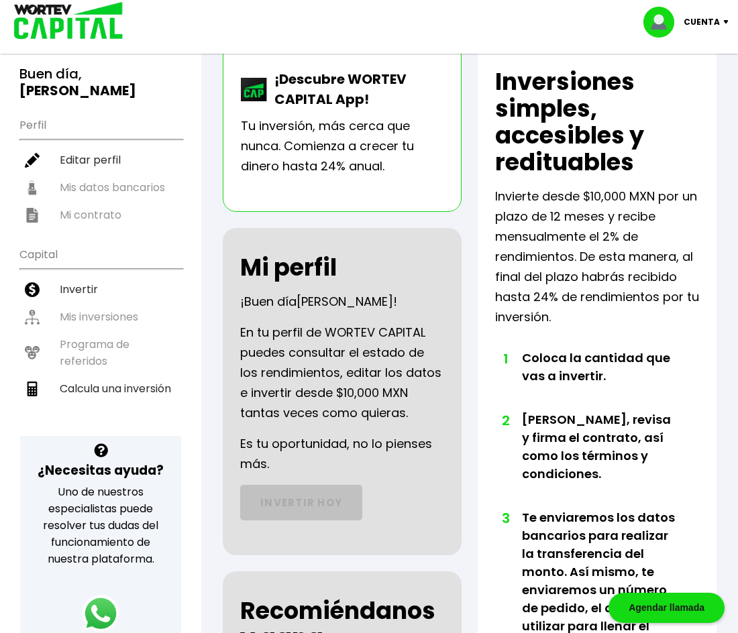
scroll to position [123, 0]
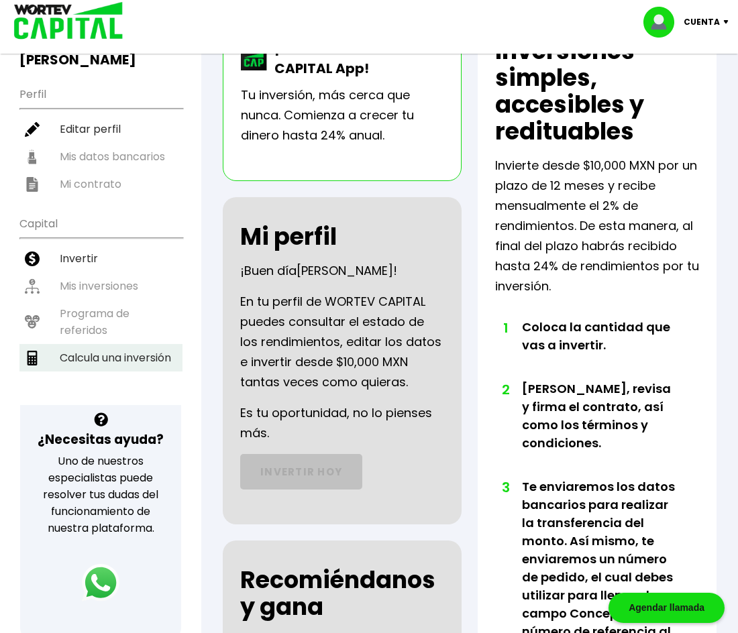
click at [87, 344] on li "Calcula una inversión" at bounding box center [100, 358] width 163 height 28
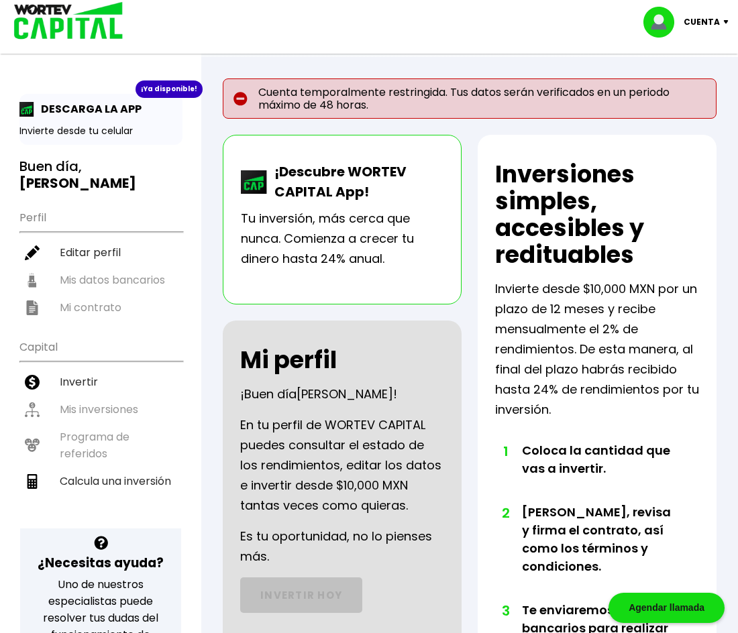
select select "1"
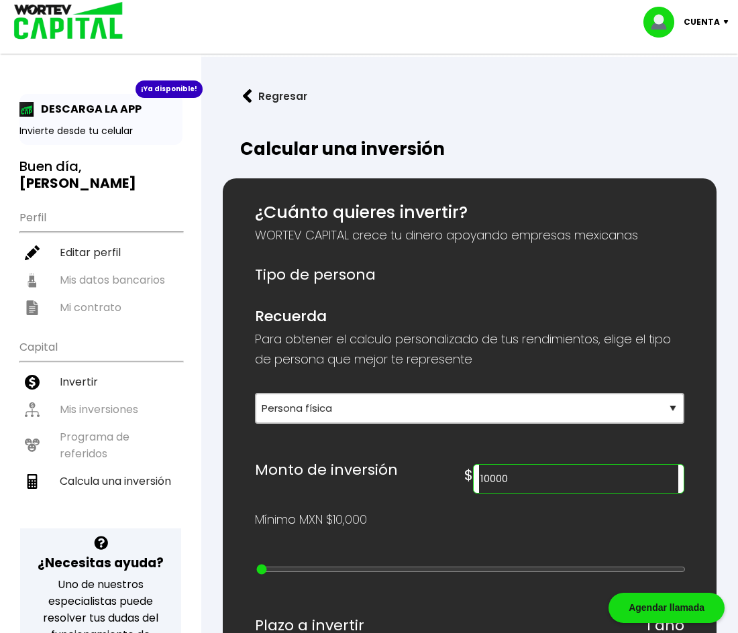
click at [596, 486] on input "10000" at bounding box center [578, 479] width 199 height 28
type input "200000"
